Goal: Task Accomplishment & Management: Manage account settings

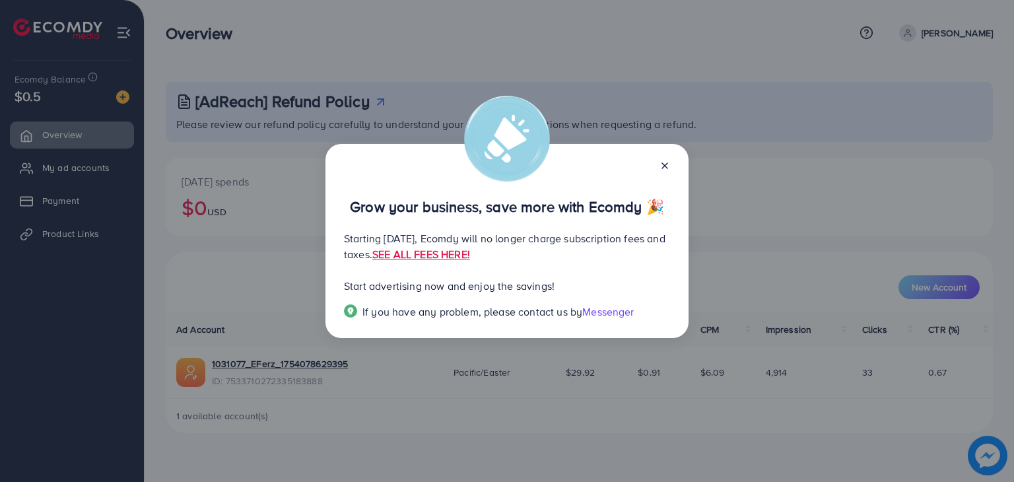
click at [666, 164] on line at bounding box center [664, 165] width 5 height 5
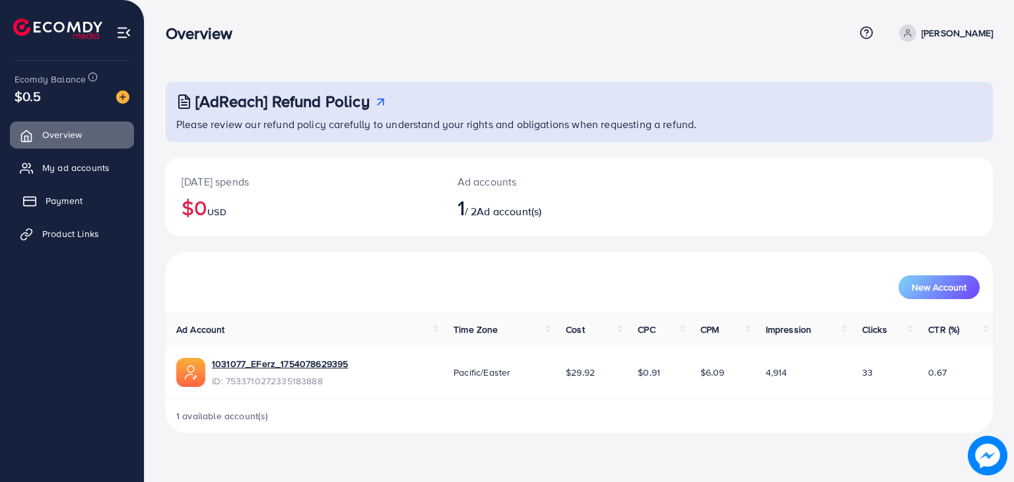
click at [112, 204] on link "Payment" at bounding box center [72, 200] width 124 height 26
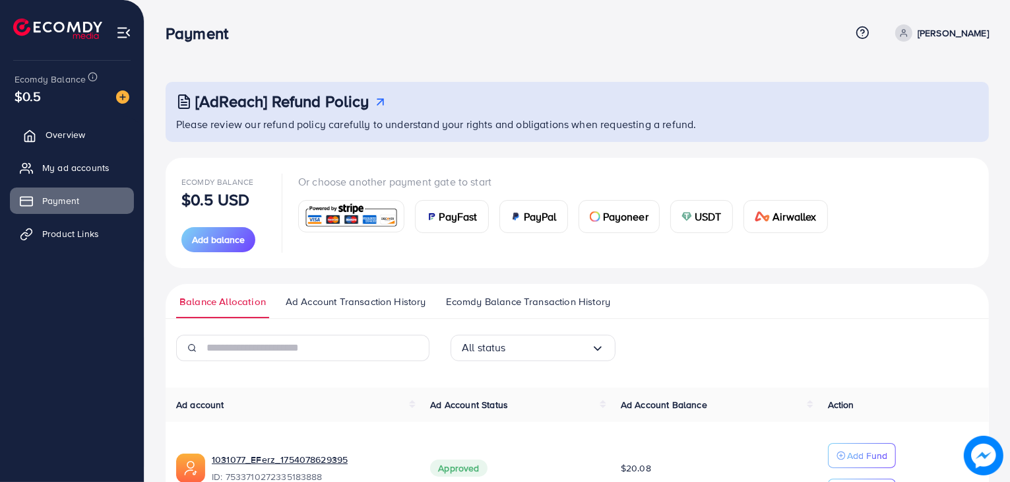
click at [92, 143] on link "Overview" at bounding box center [72, 134] width 124 height 26
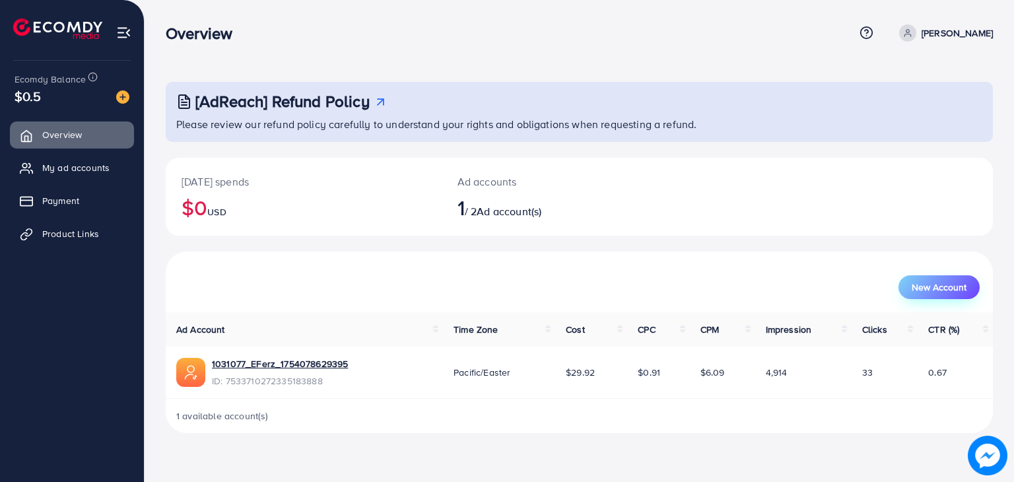
click at [902, 288] on button "New Account" at bounding box center [938, 287] width 81 height 24
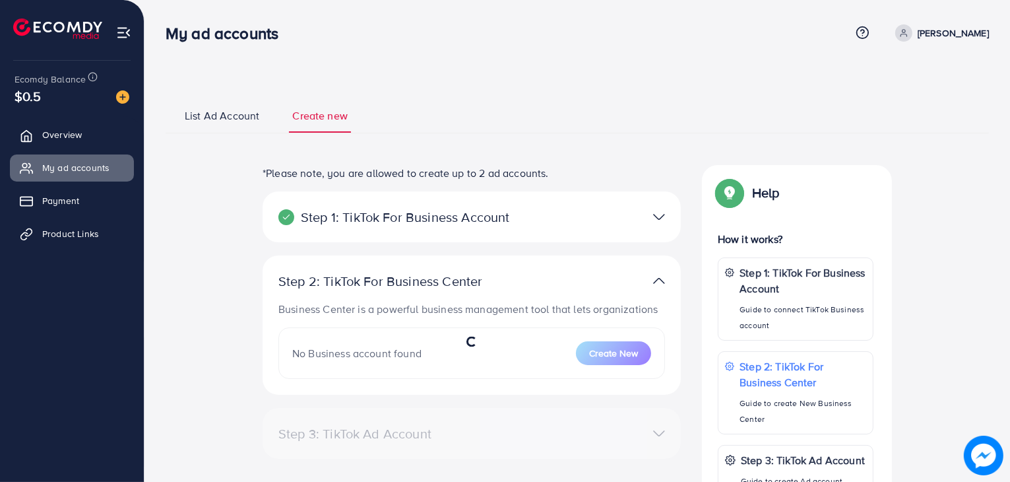
select select
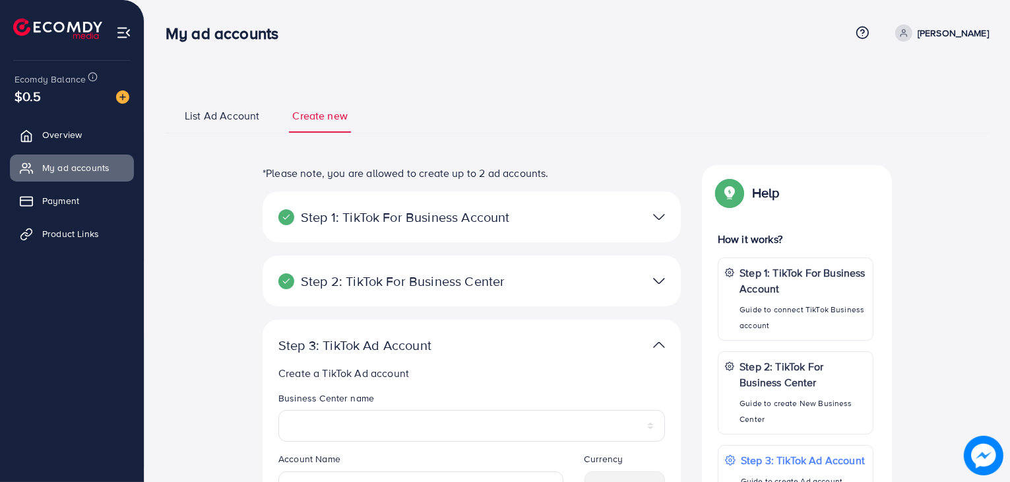
click at [255, 112] on span "List Ad Account" at bounding box center [222, 115] width 75 height 15
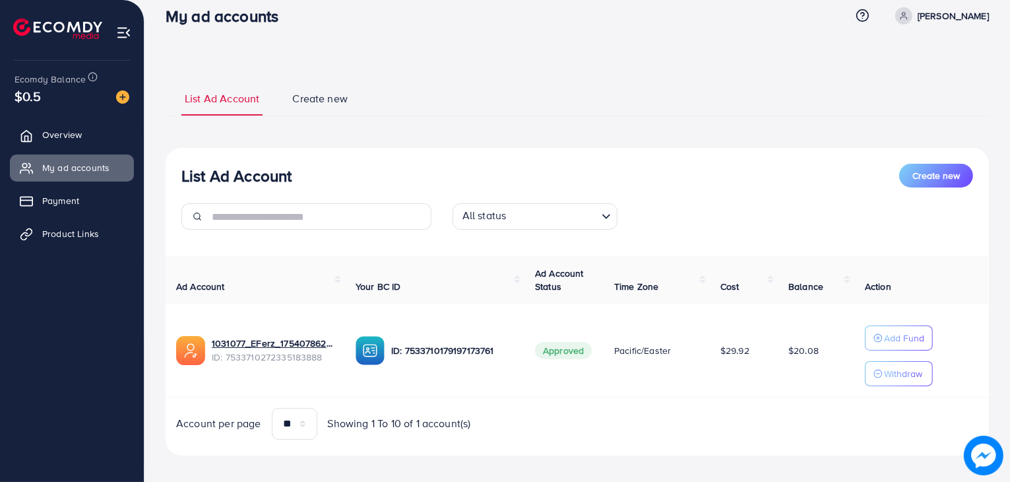
scroll to position [26, 0]
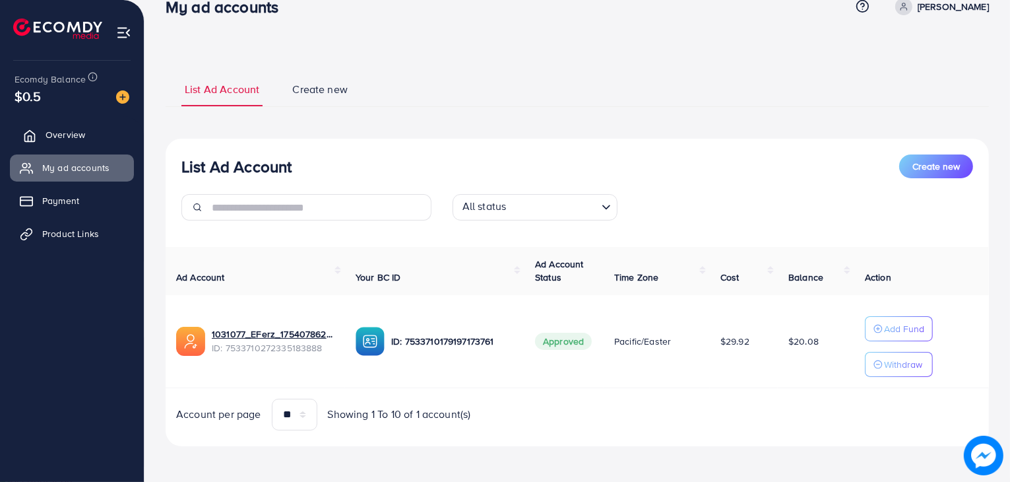
click at [112, 148] on link "Overview" at bounding box center [72, 134] width 124 height 26
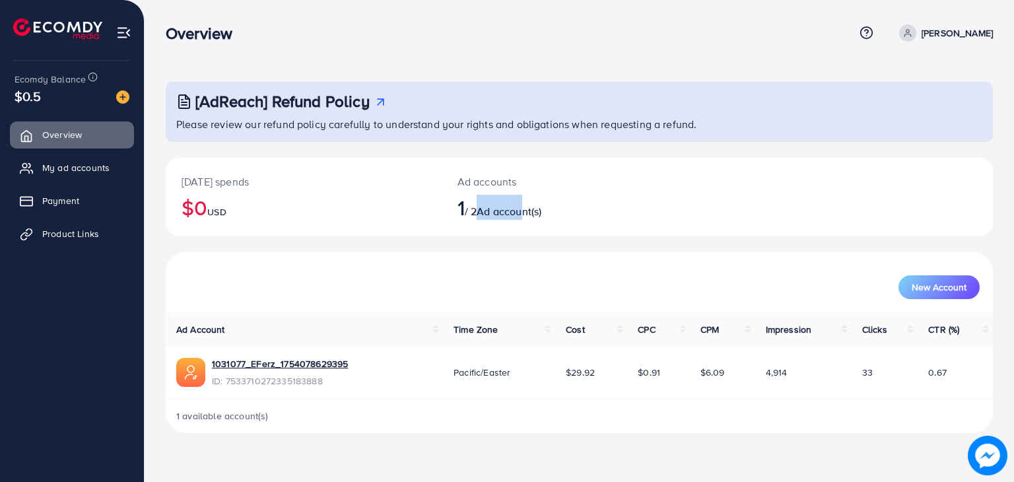
drag, startPoint x: 488, startPoint y: 216, endPoint x: 529, endPoint y: 214, distance: 41.0
click at [529, 214] on span "Ad account(s)" at bounding box center [509, 211] width 65 height 15
click at [579, 217] on h2 "1 / 2 Ad account(s)" at bounding box center [544, 207] width 175 height 25
